Goal: Information Seeking & Learning: Learn about a topic

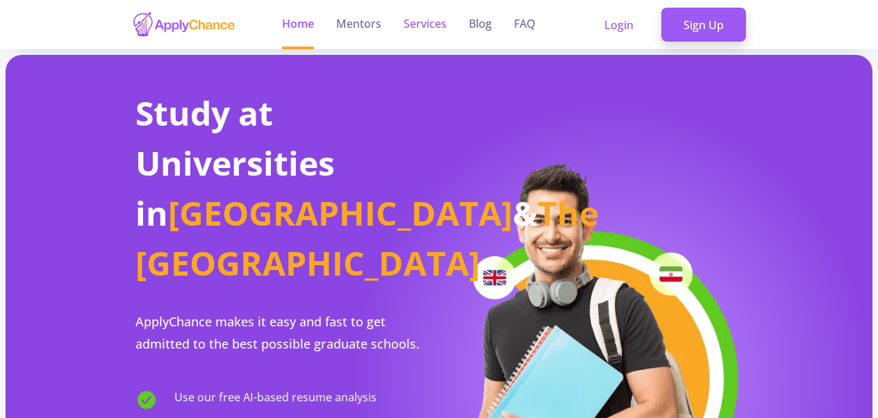
click at [432, 33] on link "Services" at bounding box center [425, 24] width 43 height 49
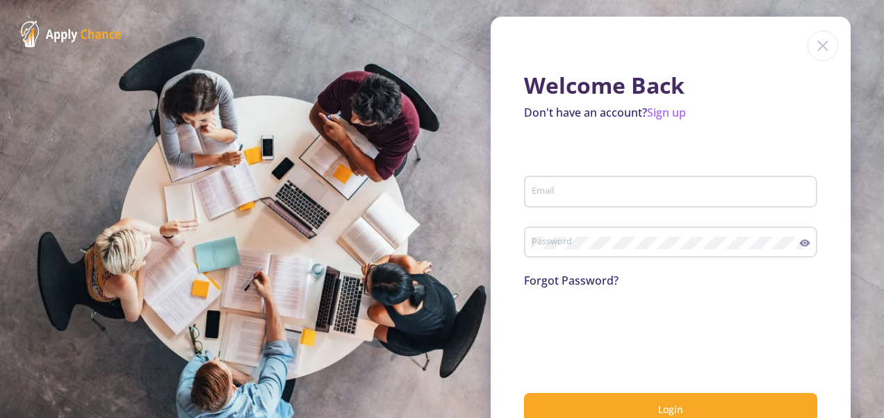
click at [432, 33] on section "Welcome Back Don't have an account? Sign up Email Password Forgot Password? Log…" at bounding box center [442, 209] width 884 height 418
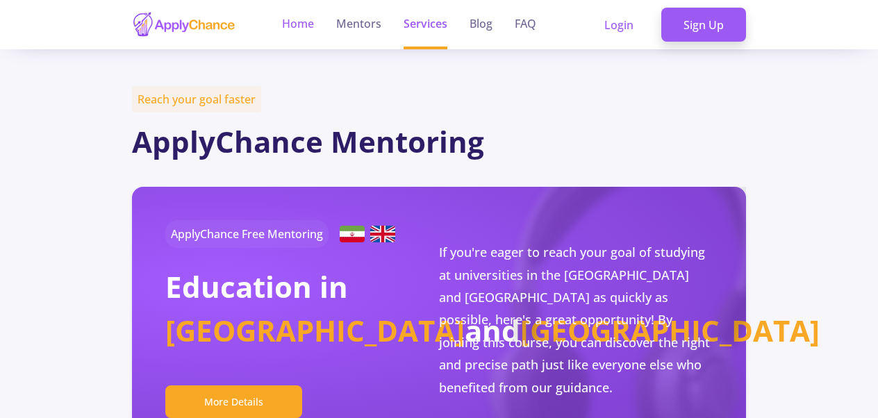
click at [287, 26] on link "Home" at bounding box center [298, 24] width 32 height 49
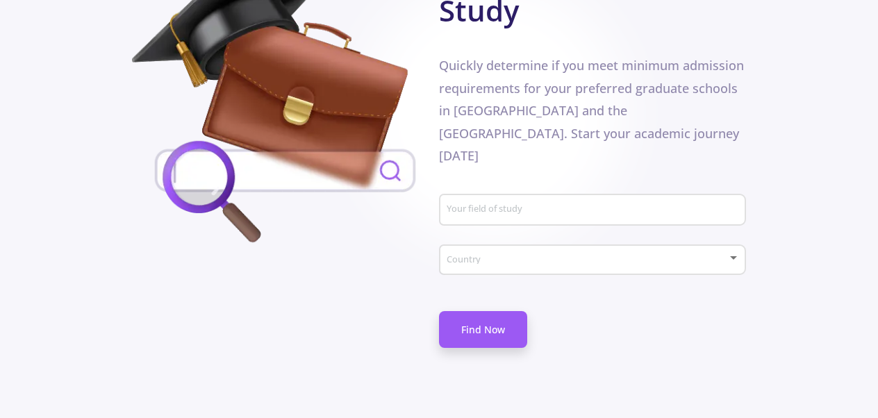
scroll to position [834, 0]
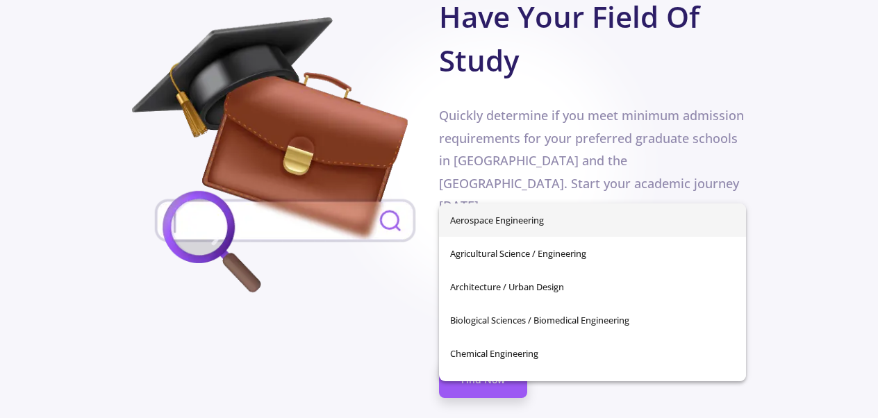
click at [618, 254] on input "Your field of study" at bounding box center [594, 260] width 297 height 13
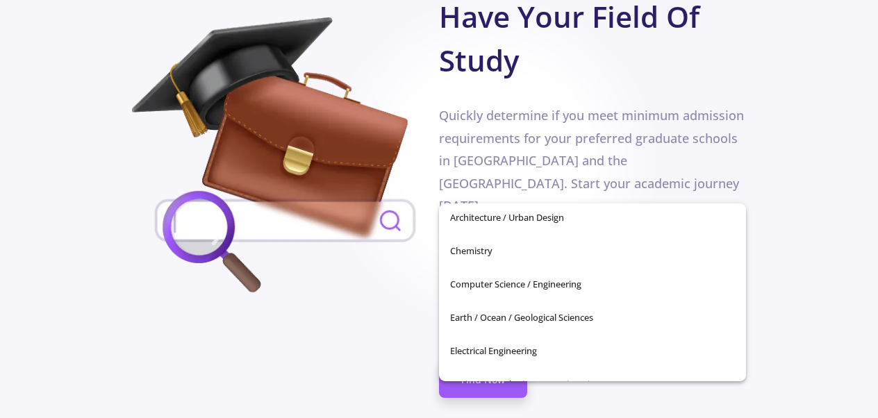
scroll to position [0, 0]
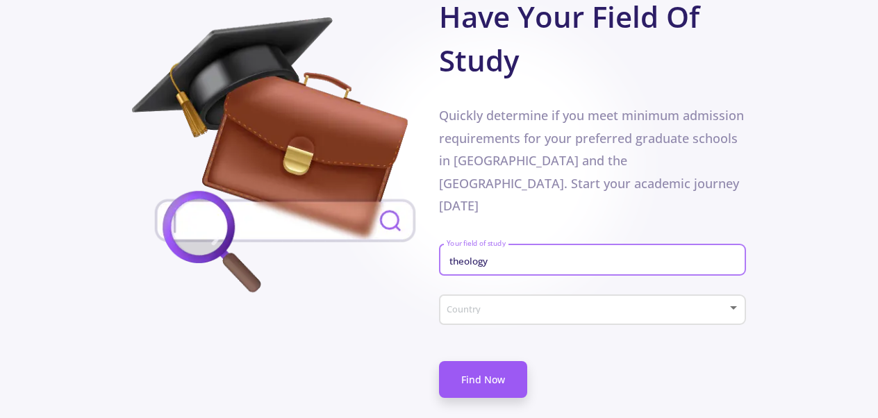
type input "theology"
click at [600, 290] on div "Country" at bounding box center [593, 307] width 294 height 35
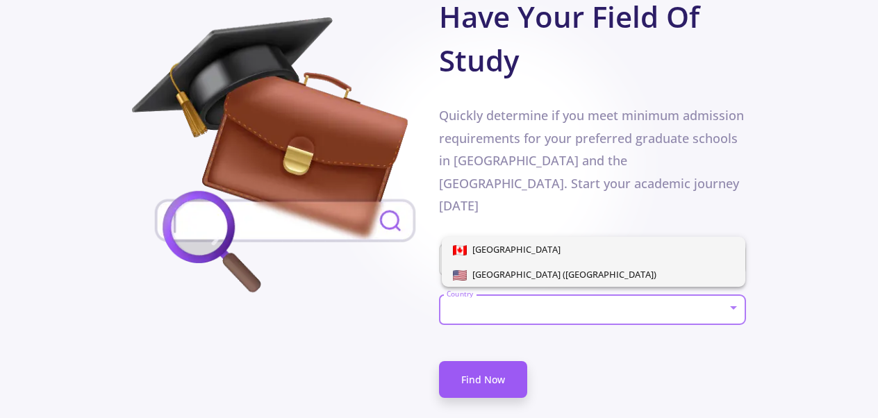
click at [568, 271] on span "[GEOGRAPHIC_DATA] ([GEOGRAPHIC_DATA])" at bounding box center [562, 274] width 190 height 13
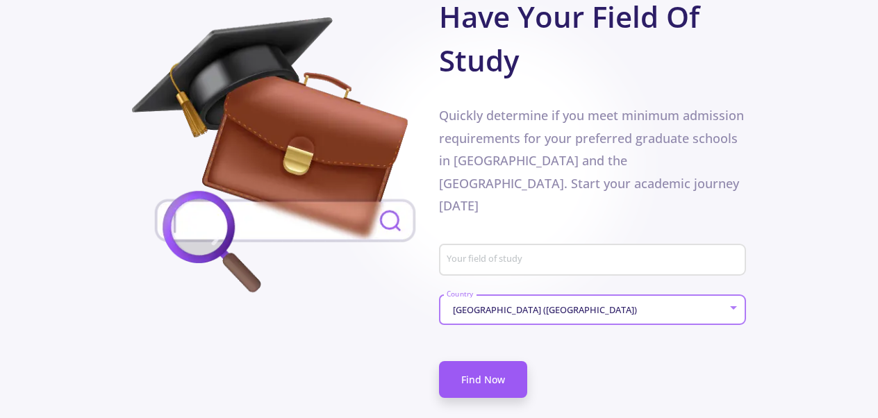
click at [550, 254] on input "Your field of study" at bounding box center [594, 260] width 297 height 13
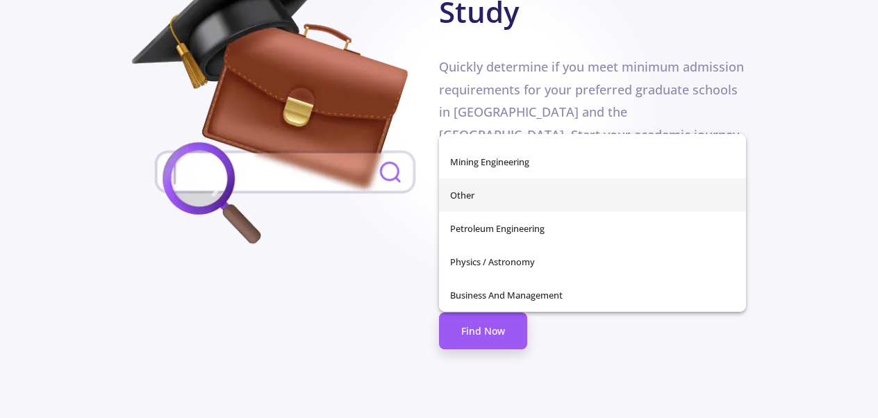
scroll to position [903, 0]
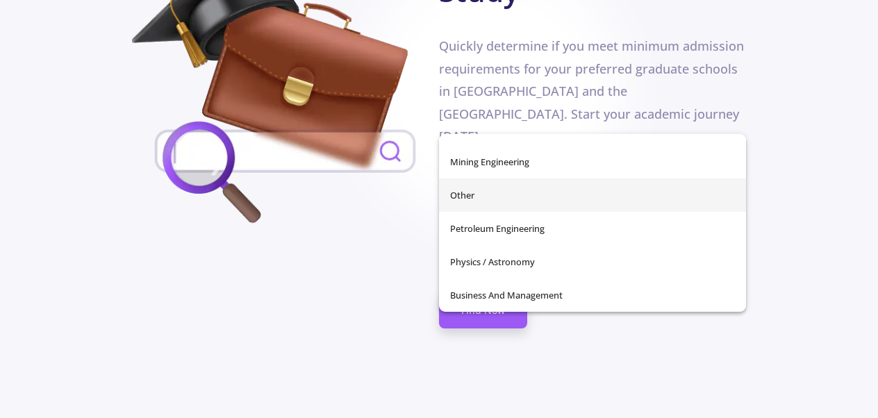
click at [558, 202] on span "Other" at bounding box center [592, 195] width 285 height 33
type input "Other"
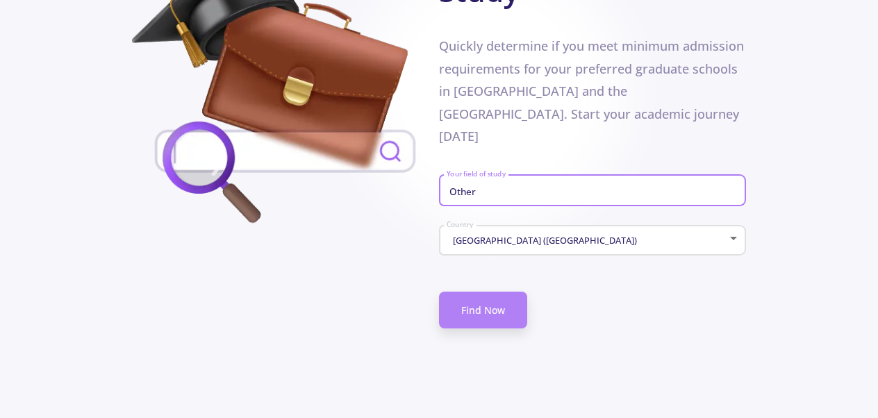
click at [516, 292] on link "Find Now" at bounding box center [483, 310] width 88 height 37
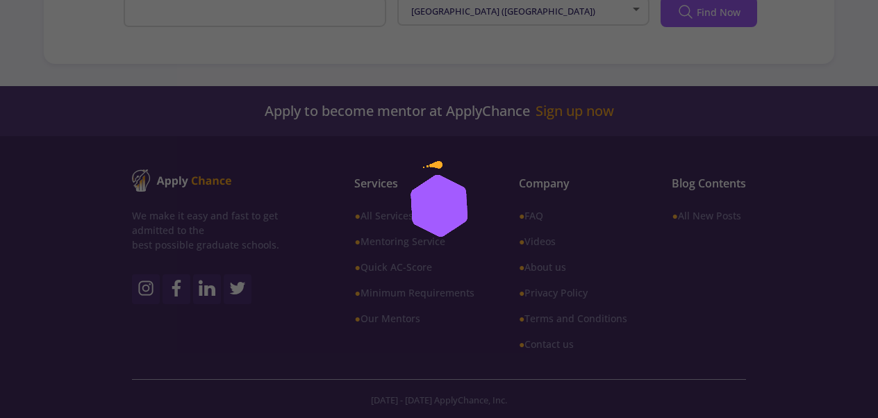
type input "Other"
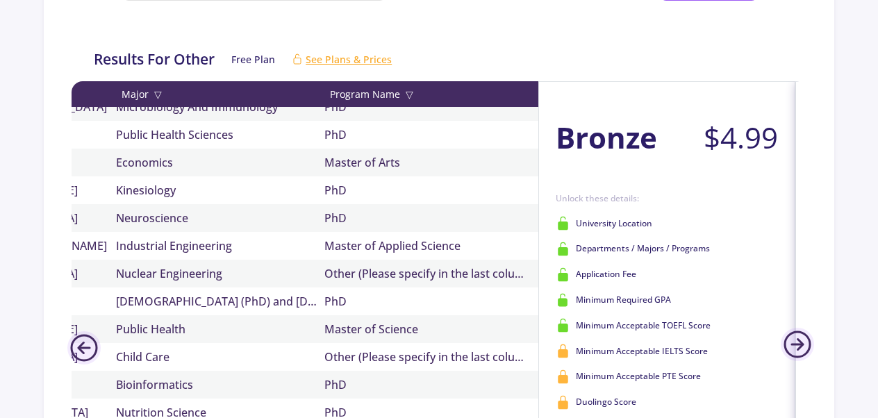
scroll to position [69, 0]
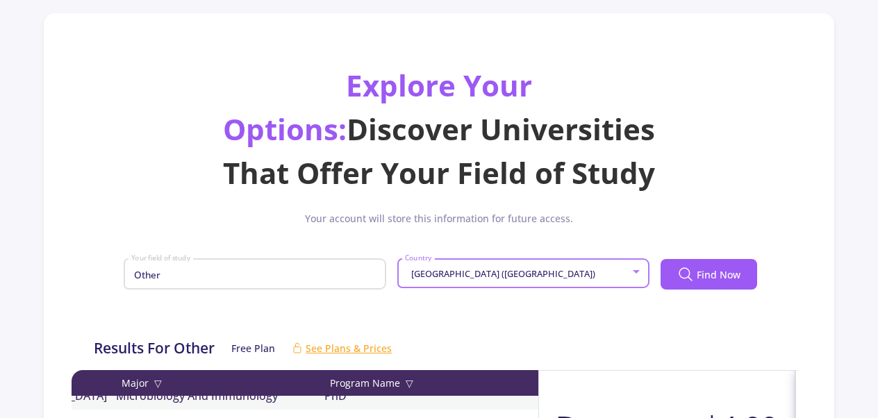
click at [642, 273] on div at bounding box center [636, 271] width 13 height 11
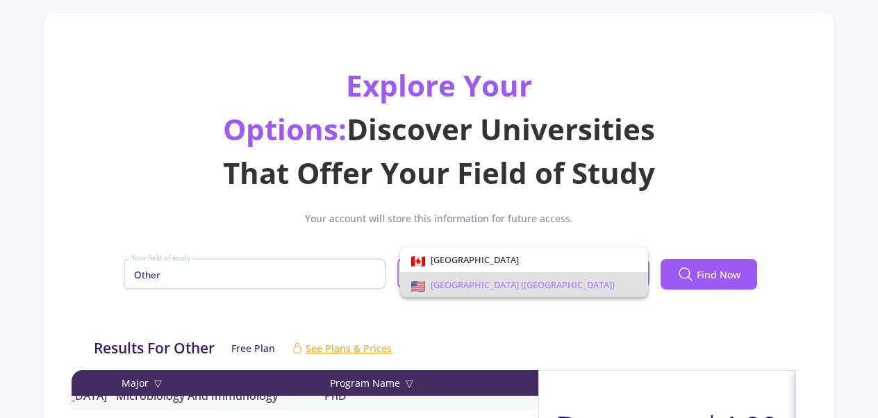
click at [642, 273] on mat-option "[GEOGRAPHIC_DATA] ([GEOGRAPHIC_DATA])" at bounding box center [524, 284] width 248 height 25
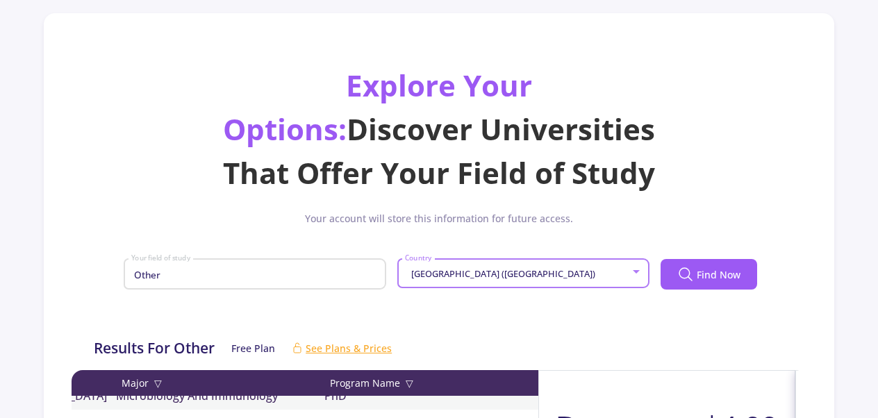
click at [193, 277] on input "Other" at bounding box center [257, 275] width 253 height 13
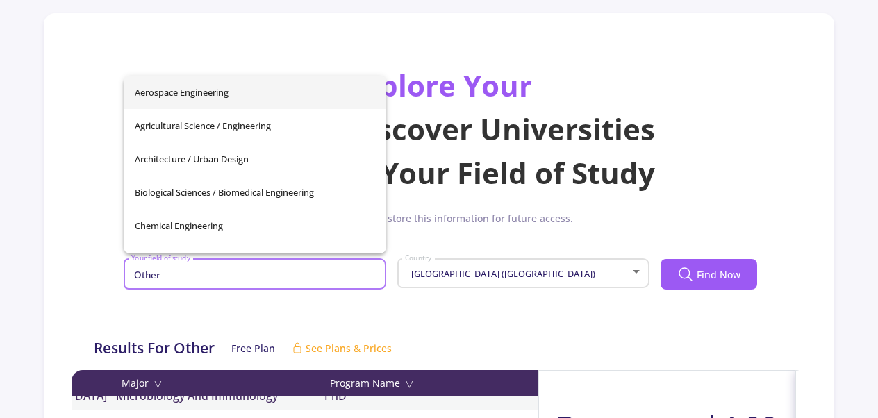
click at [759, 165] on div "Explore Your Options: Discover Universities That Offer Your Field of Study Your…" at bounding box center [438, 186] width 757 height 247
